Goal: Check status

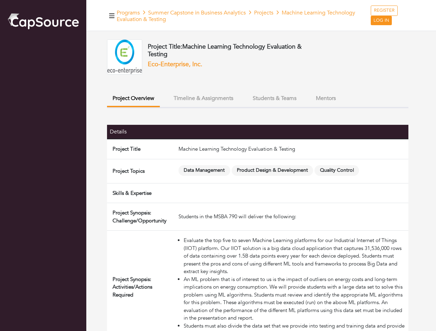
click at [218, 166] on span "Data Management" at bounding box center [204, 170] width 52 height 11
click at [112, 16] on icon "button" at bounding box center [112, 15] width 6 height 4
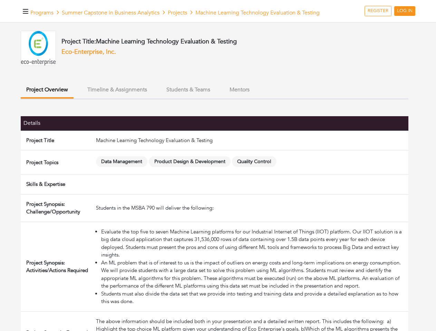
click at [74, 99] on button "Project Overview" at bounding box center [47, 91] width 53 height 16
click at [203, 98] on ul "Project Overview Timeline & Assignments Students & Teams Mentors" at bounding box center [215, 91] width 388 height 17
click at [274, 98] on ul "Project Overview Timeline & Assignments Students & Teams Mentors" at bounding box center [215, 91] width 388 height 17
click at [326, 98] on ul "Project Overview Timeline & Assignments Students & Teams Mentors" at bounding box center [215, 91] width 388 height 17
